Goal: Navigation & Orientation: Find specific page/section

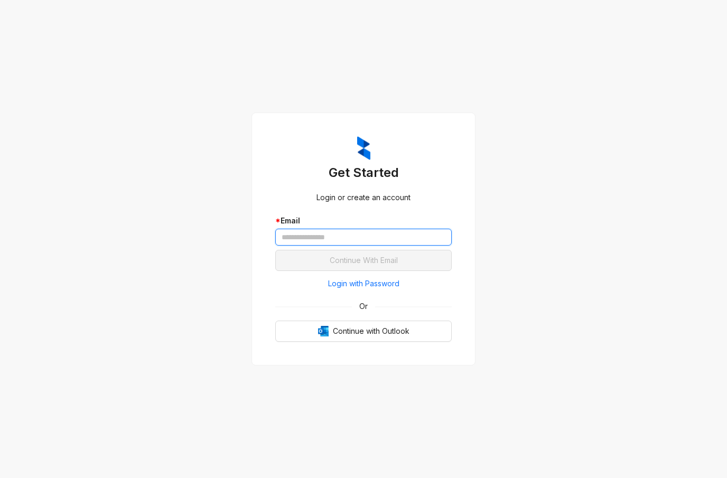
click at [355, 241] on input "text" at bounding box center [363, 237] width 176 height 17
click at [303, 303] on div "Or" at bounding box center [363, 306] width 176 height 12
click at [335, 288] on span "Login with Password" at bounding box center [363, 284] width 71 height 12
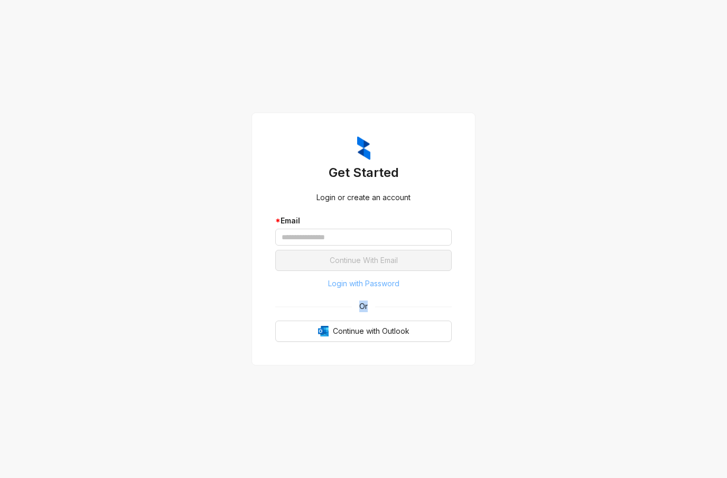
click at [335, 288] on span "Login with Password" at bounding box center [363, 284] width 71 height 12
click at [360, 277] on button "Login with Password" at bounding box center [363, 283] width 176 height 17
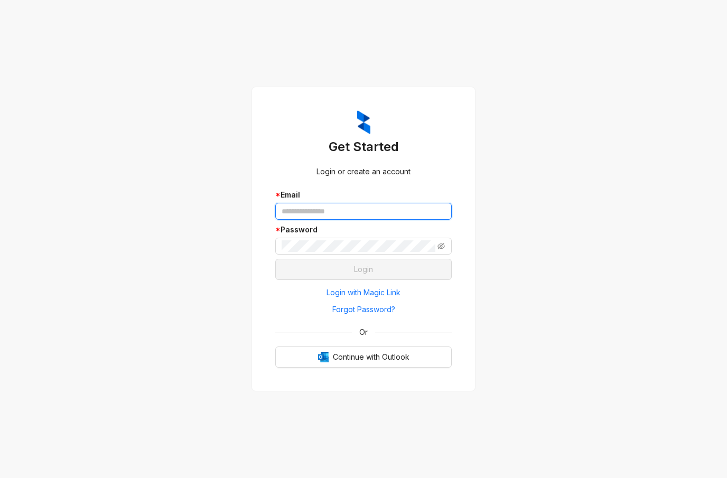
click at [327, 210] on input "text" at bounding box center [363, 211] width 176 height 17
type input "**********"
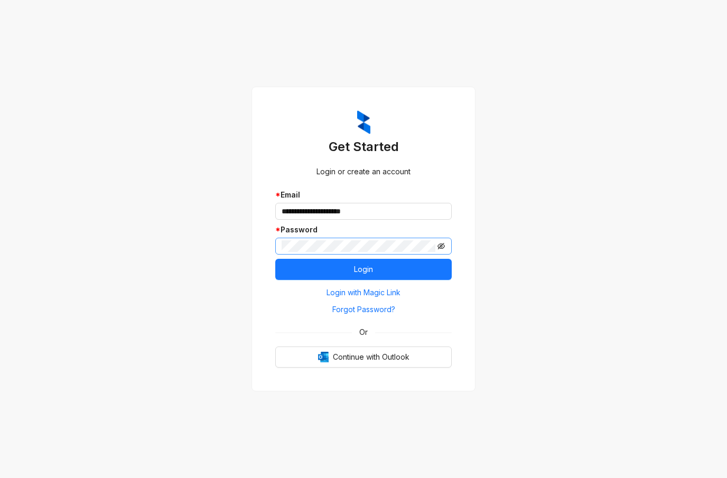
click at [441, 244] on icon "eye-invisible" at bounding box center [440, 246] width 7 height 6
click at [364, 271] on span "Login" at bounding box center [363, 270] width 19 height 12
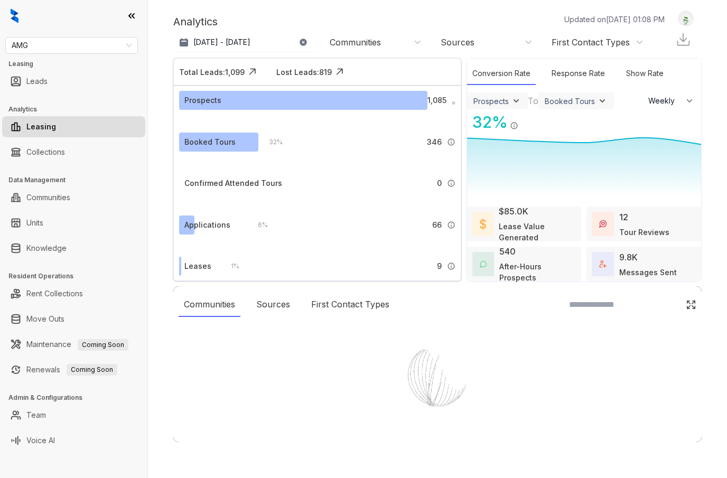
select select "******"
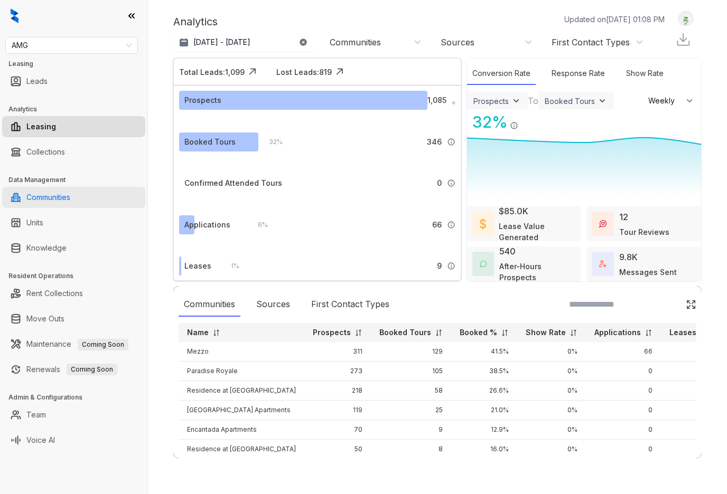
click at [38, 197] on link "Communities" at bounding box center [48, 197] width 44 height 21
